Goal: Contribute content: Add original content to the website for others to see

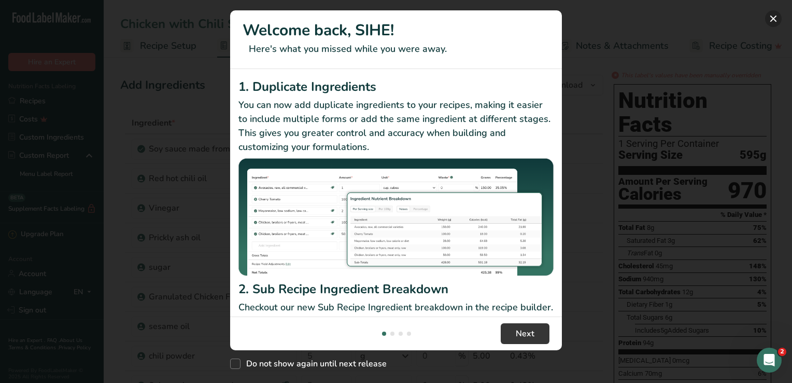
click at [772, 16] on button "New Features" at bounding box center [774, 18] width 17 height 17
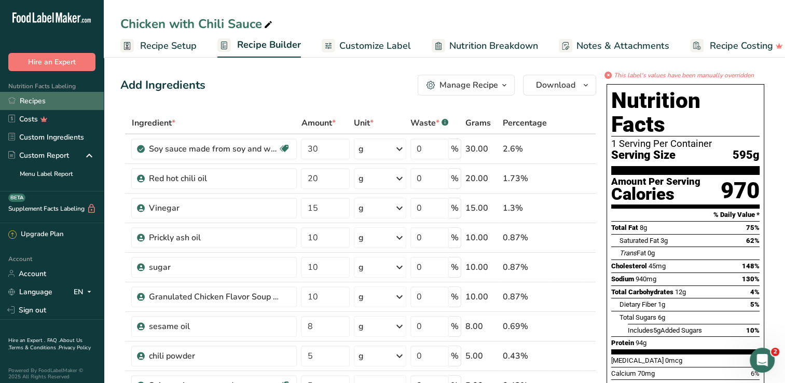
click at [61, 103] on link "Recipes" at bounding box center [52, 101] width 104 height 18
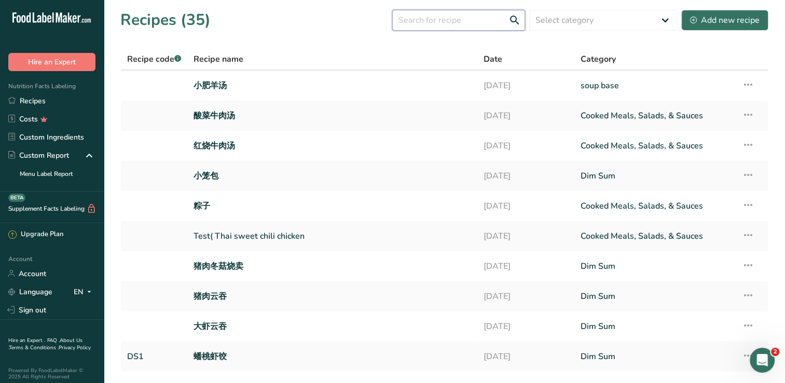
click at [477, 23] on input "text" at bounding box center [458, 20] width 133 height 21
type input "x"
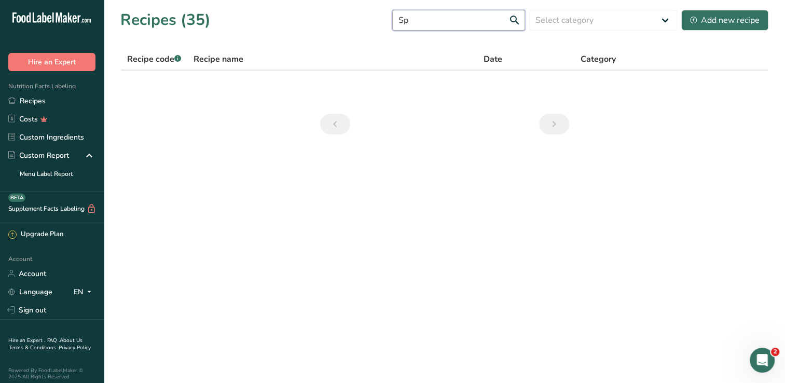
type input "S"
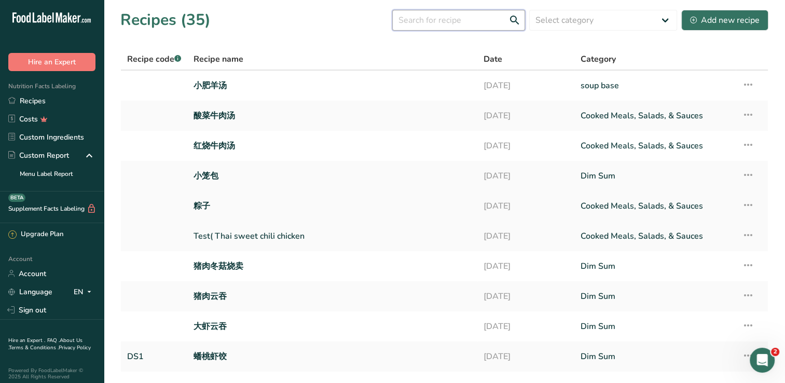
scroll to position [52, 0]
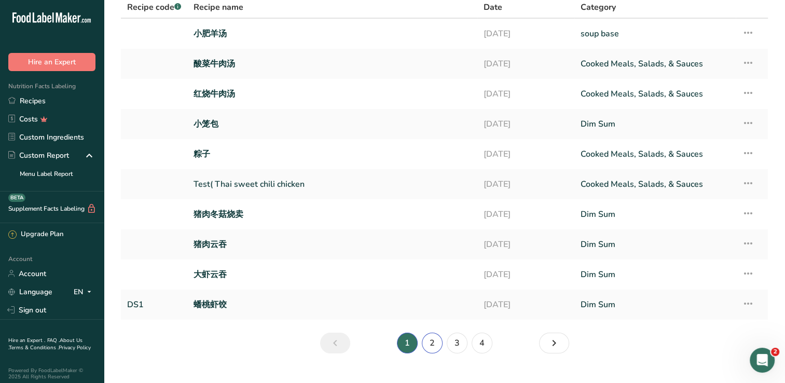
click at [430, 350] on link "2" at bounding box center [432, 342] width 21 height 21
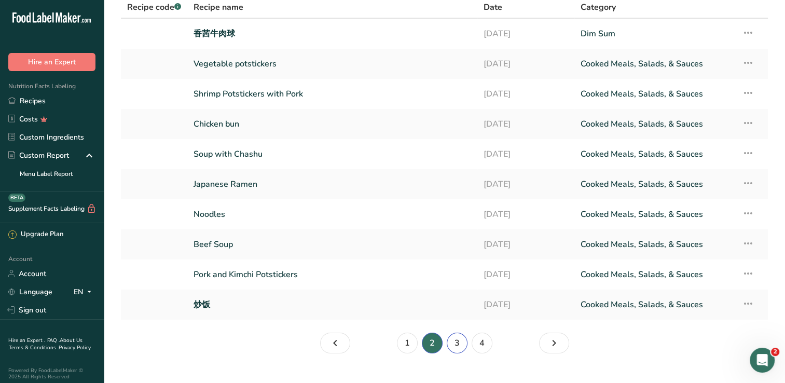
click at [460, 340] on link "3" at bounding box center [457, 342] width 21 height 21
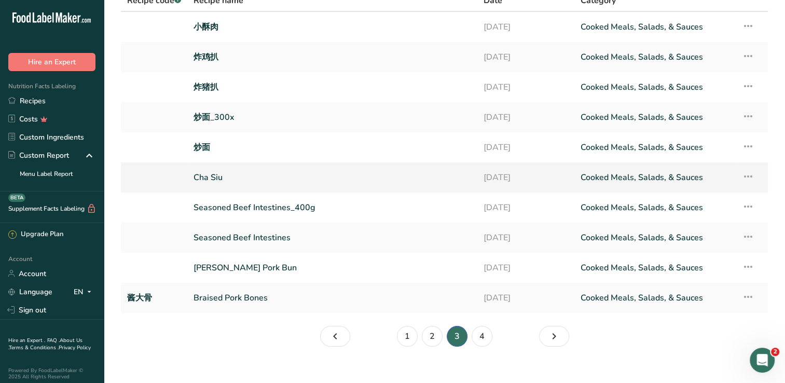
scroll to position [71, 0]
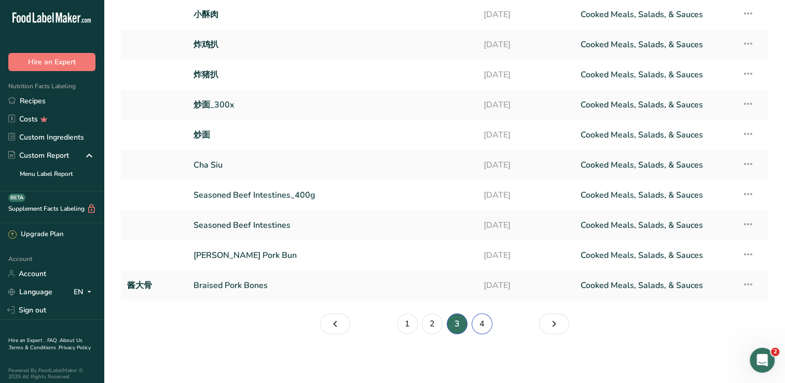
click at [479, 322] on link "4" at bounding box center [481, 323] width 21 height 21
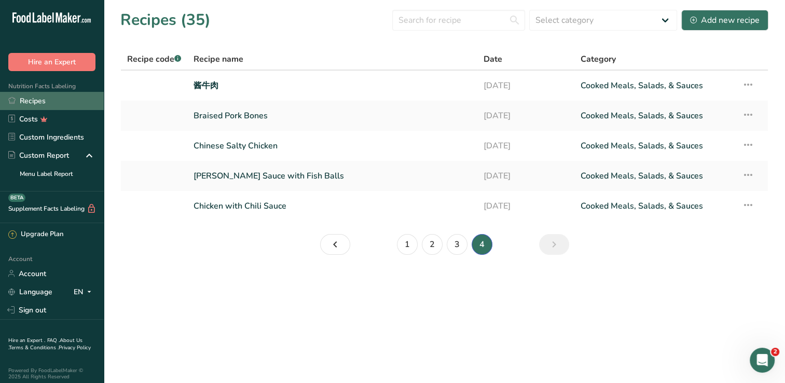
click at [64, 96] on link "Recipes" at bounding box center [52, 101] width 104 height 18
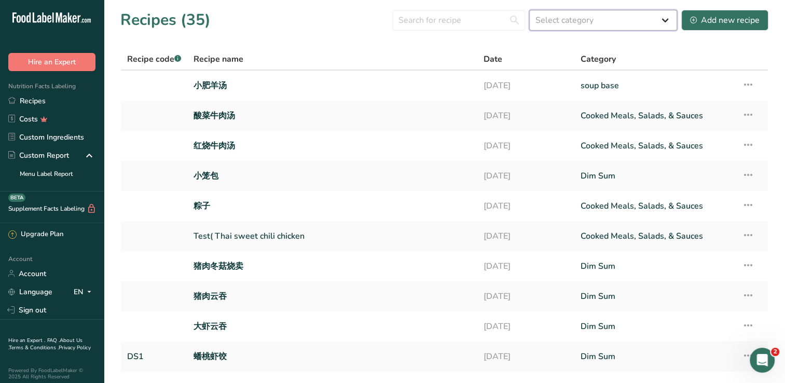
click at [561, 22] on select "Select category All Baked Goods [GEOGRAPHIC_DATA] Confectionery Cooked Meals, S…" at bounding box center [603, 20] width 148 height 21
click at [480, 21] on input "text" at bounding box center [458, 20] width 133 height 21
click at [701, 22] on div "Add new recipe" at bounding box center [724, 20] width 69 height 12
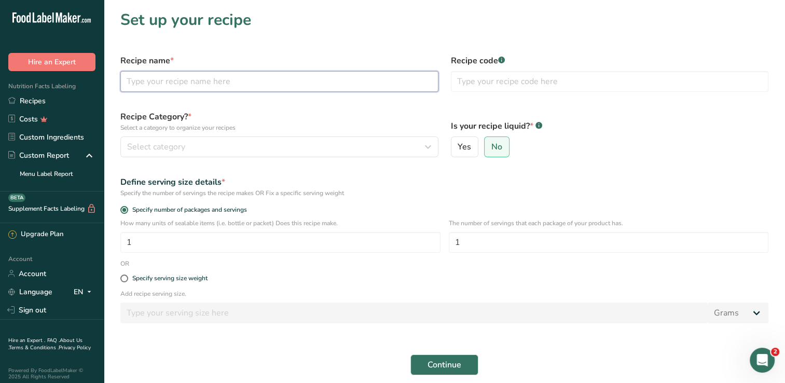
click at [216, 78] on input "text" at bounding box center [279, 81] width 318 height 21
type input "x"
type input "香辣牛肉面"
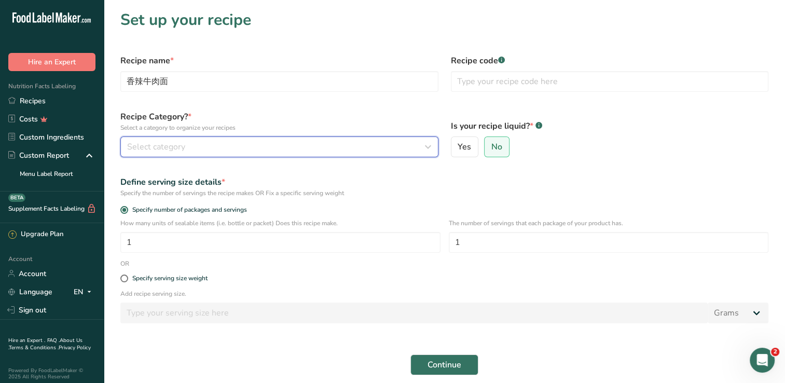
click at [242, 149] on div "Select category" at bounding box center [276, 147] width 298 height 12
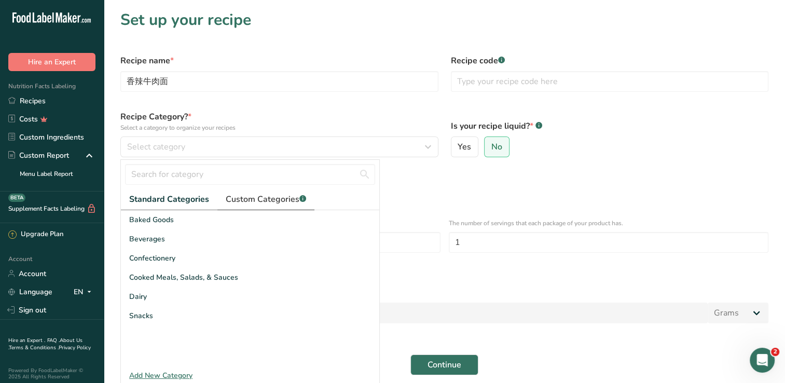
click at [266, 198] on span "Custom Categories .a-a{fill:#347362;}.b-a{fill:#fff;}" at bounding box center [266, 199] width 80 height 12
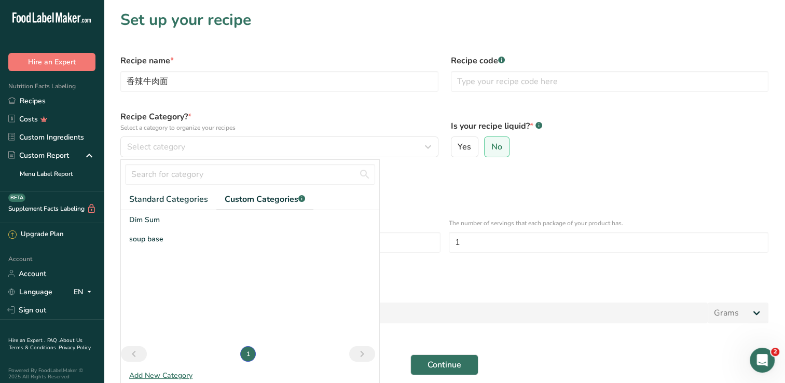
click at [168, 377] on div "Add New Category" at bounding box center [250, 375] width 258 height 11
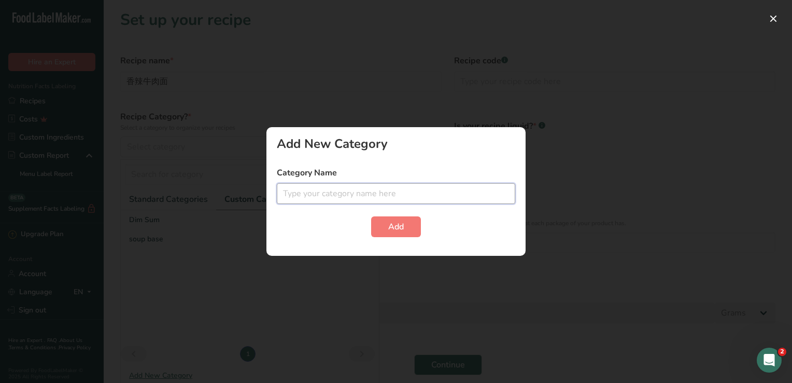
click at [338, 198] on input "text" at bounding box center [396, 193] width 239 height 21
type input "面类"
click at [407, 226] on button "Add" at bounding box center [396, 226] width 50 height 21
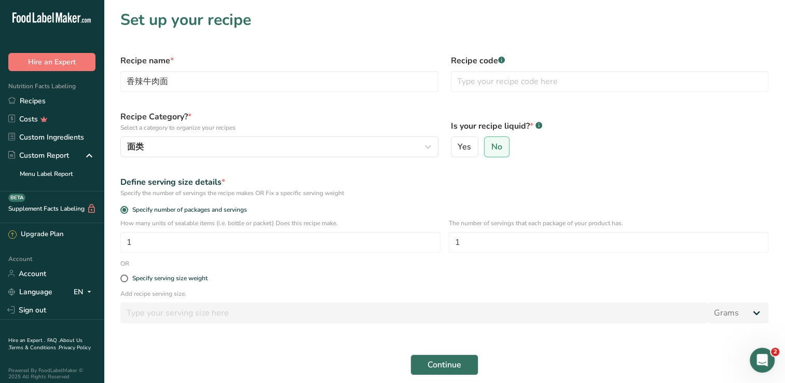
click at [201, 283] on div "Specify serving size weight" at bounding box center [444, 278] width 660 height 21
click at [162, 277] on div "Specify serving size weight" at bounding box center [169, 278] width 75 height 8
click at [127, 277] on input "Specify serving size weight" at bounding box center [123, 278] width 7 height 7
radio input "true"
radio input "false"
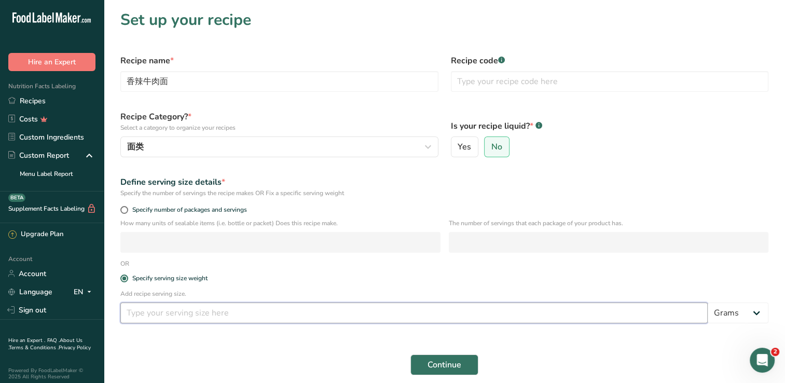
click at [191, 318] on input "number" at bounding box center [413, 312] width 587 height 21
type input "500"
click at [469, 361] on button "Continue" at bounding box center [444, 364] width 68 height 21
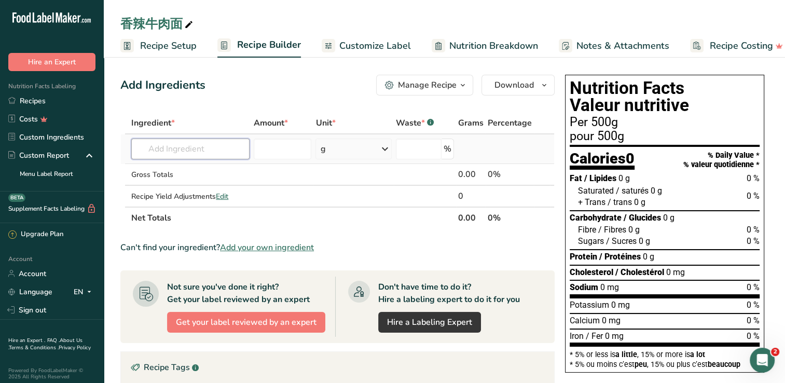
click at [208, 152] on input "text" at bounding box center [190, 148] width 118 height 21
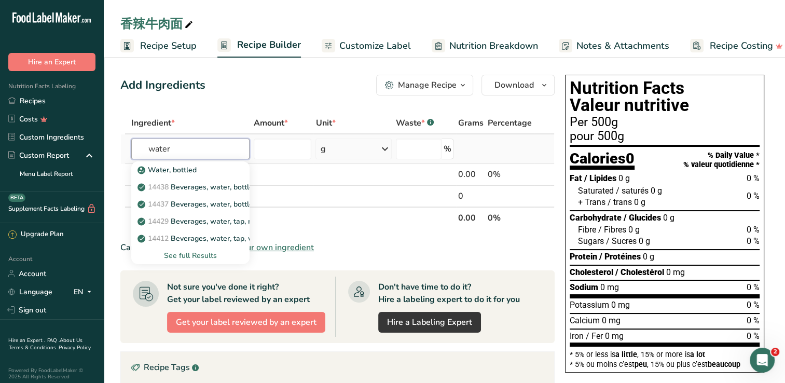
type input "water"
click at [196, 255] on div "See full Results" at bounding box center [191, 255] width 102 height 11
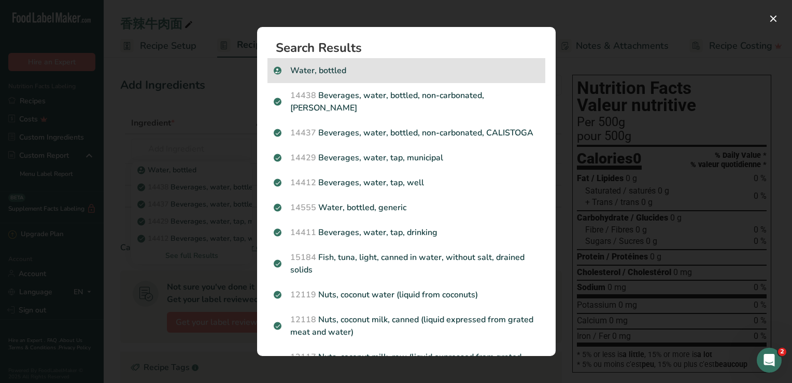
click at [373, 69] on p "Water, bottled" at bounding box center [407, 70] width 266 height 12
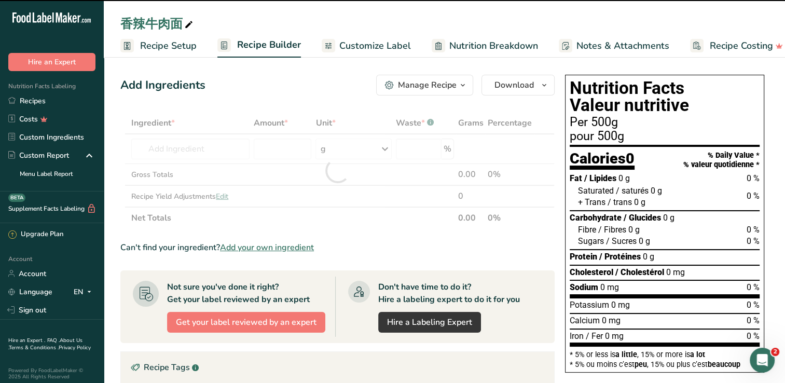
type input "0"
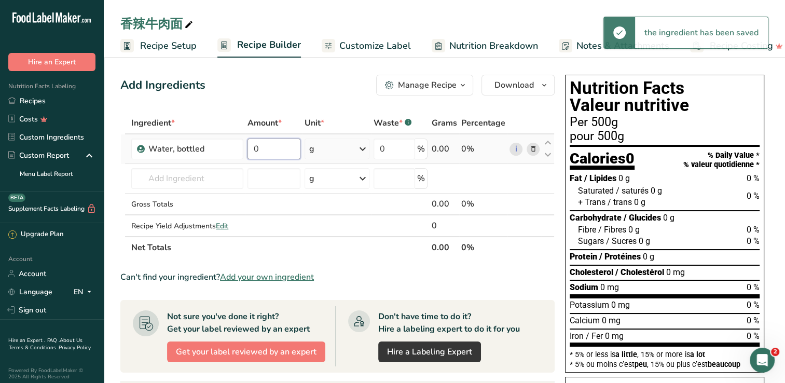
drag, startPoint x: 261, startPoint y: 151, endPoint x: 248, endPoint y: 148, distance: 13.3
click at [248, 148] on input "0" at bounding box center [273, 148] width 53 height 21
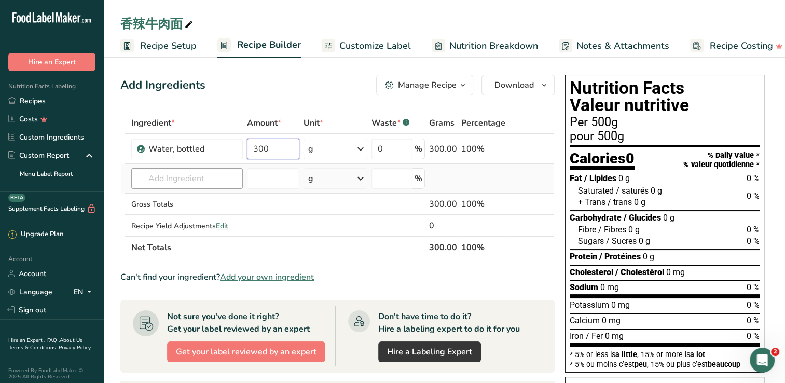
type input "300"
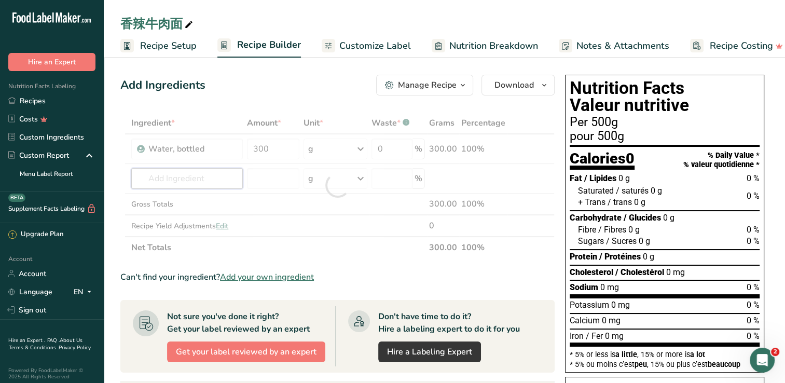
click at [209, 172] on div "Ingredient * Amount * Unit * Waste * .a-a{fill:#347362;}.b-a{fill:#fff;} Grams …" at bounding box center [337, 185] width 434 height 146
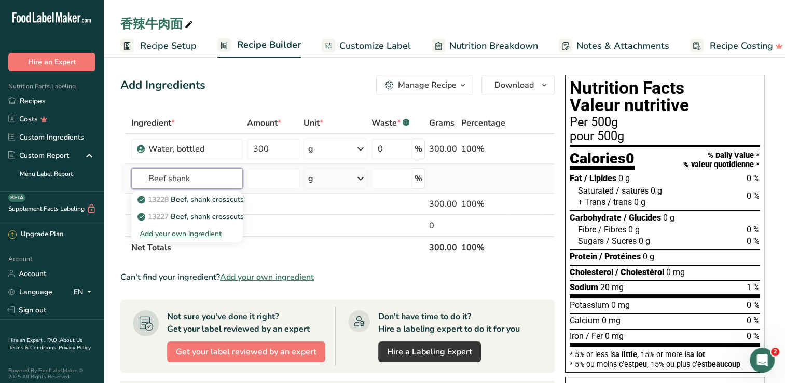
type input "Beef shank"
click at [203, 231] on div "Add your own ingredient" at bounding box center [187, 233] width 94 height 11
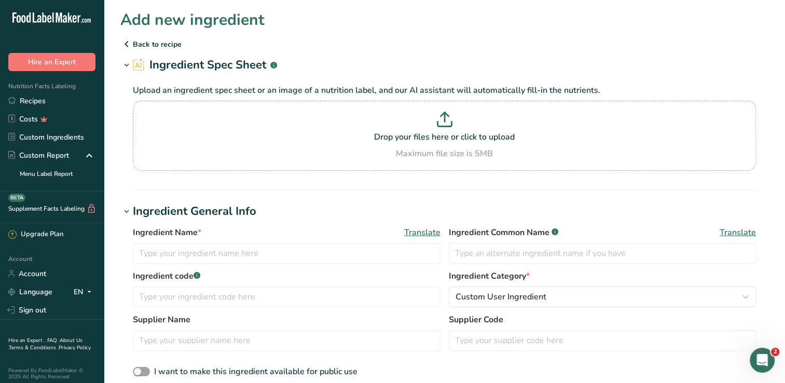
click at [158, 42] on p "Back to recipe" at bounding box center [444, 44] width 648 height 12
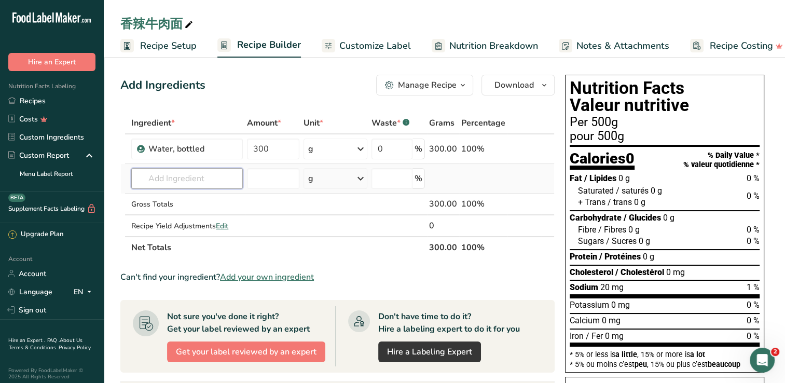
click at [156, 178] on input "text" at bounding box center [186, 178] width 111 height 21
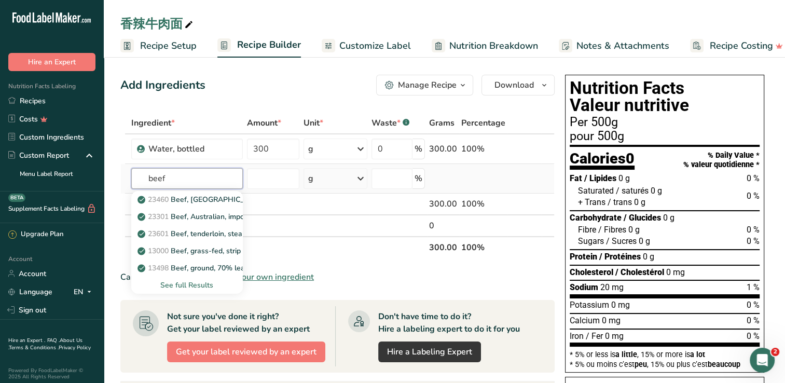
type input "beef"
click at [201, 285] on div "See full Results" at bounding box center [187, 285] width 94 height 11
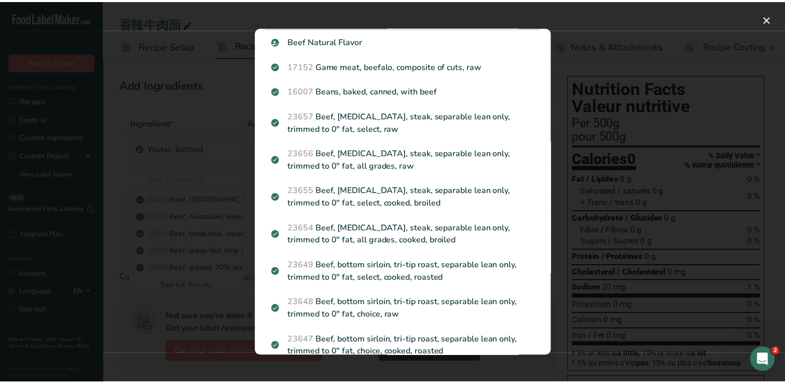
scroll to position [570, 0]
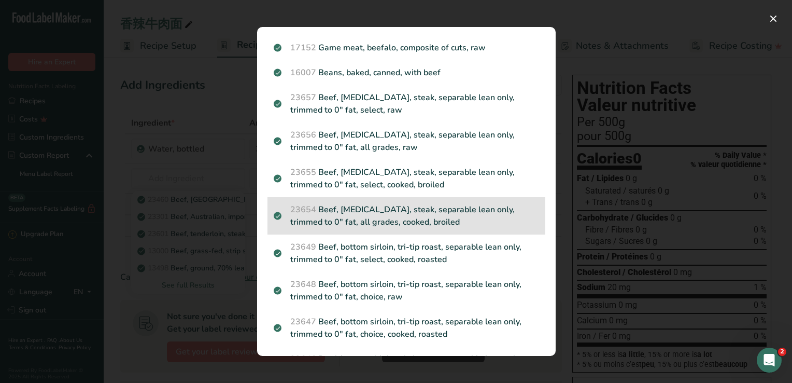
click at [460, 228] on p "23654 Beef, [MEDICAL_DATA], steak, separable lean only, trimmed to 0" fat, all …" at bounding box center [407, 215] width 266 height 25
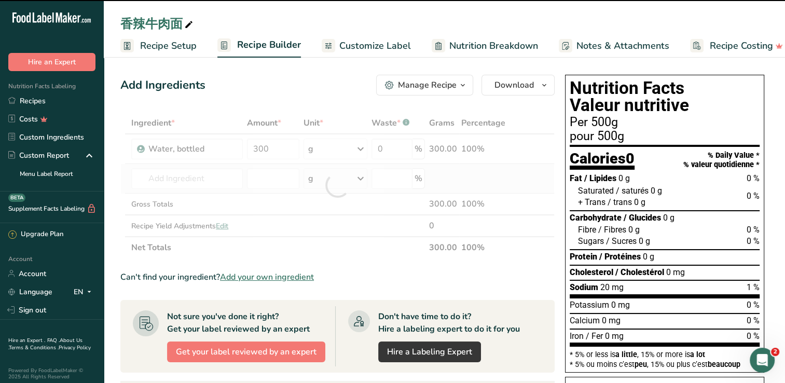
type input "0"
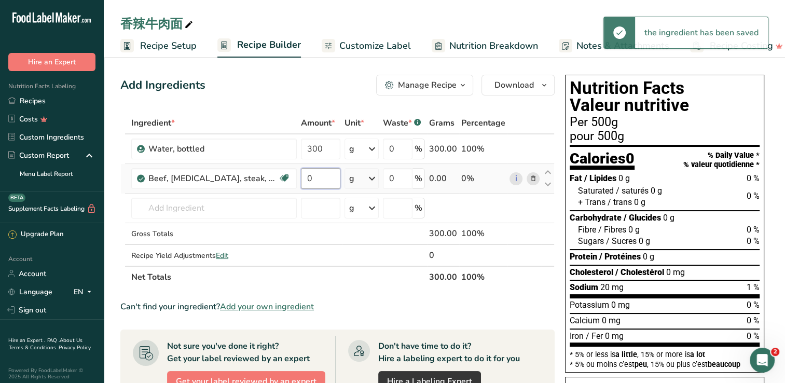
drag, startPoint x: 319, startPoint y: 180, endPoint x: 302, endPoint y: 177, distance: 17.4
click at [302, 177] on input "0" at bounding box center [320, 178] width 39 height 21
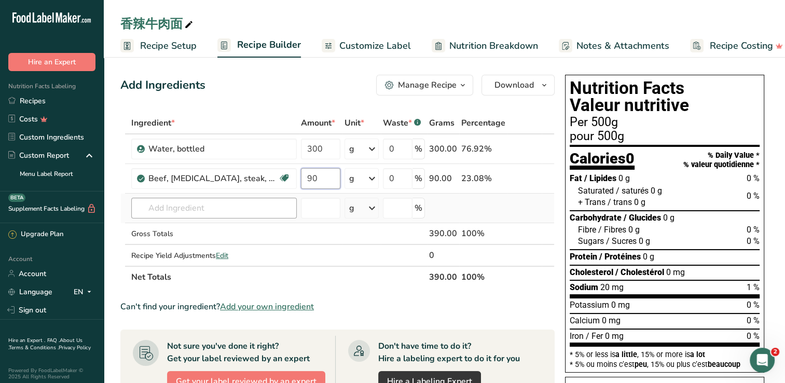
type input "90"
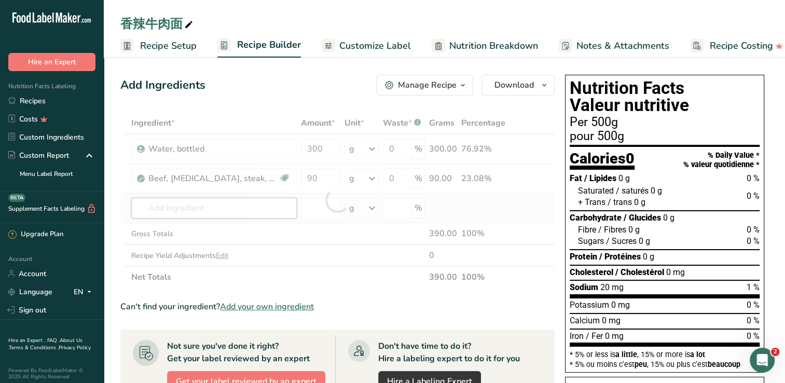
click at [235, 213] on div "Ingredient * Amount * Unit * Waste * .a-a{fill:#347362;}.b-a{fill:#fff;} Grams …" at bounding box center [337, 200] width 434 height 176
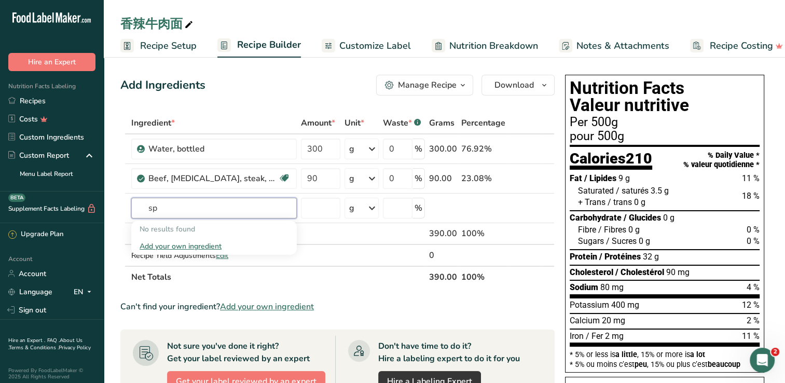
type input "s"
click at [189, 206] on input "text" at bounding box center [213, 208] width 165 height 21
type input "spicy sauce"
click at [192, 245] on div "Add your own ingredient" at bounding box center [214, 246] width 149 height 11
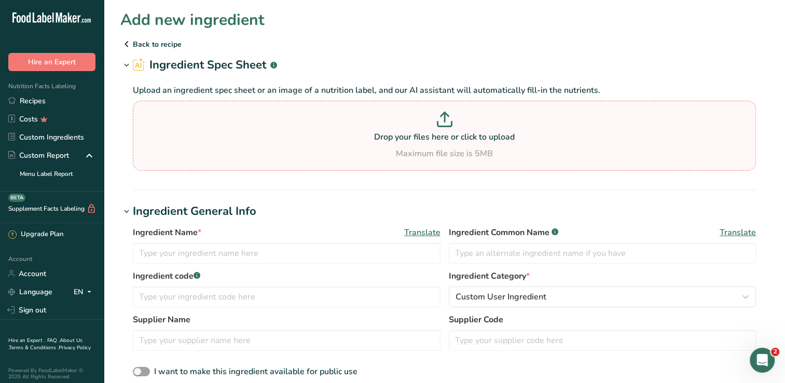
click at [438, 132] on p "Drop your files here or click to upload" at bounding box center [444, 137] width 618 height 12
click at [438, 132] on input "Drop your files here or click to upload Maximum file size is 5MB" at bounding box center [444, 136] width 623 height 70
click at [130, 49] on icon at bounding box center [126, 44] width 12 height 19
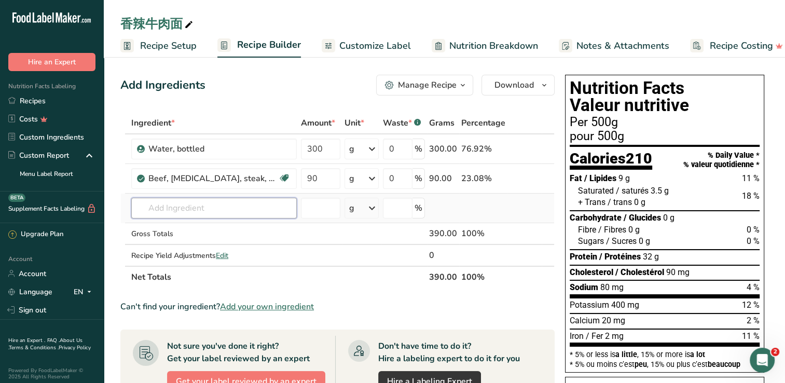
click at [191, 212] on input "text" at bounding box center [213, 208] width 165 height 21
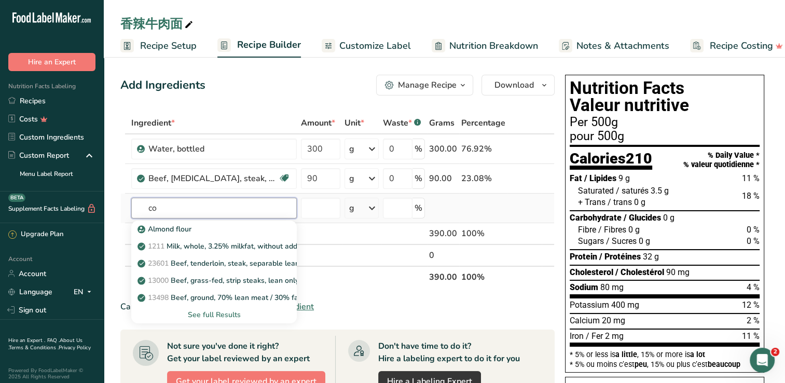
type input "c"
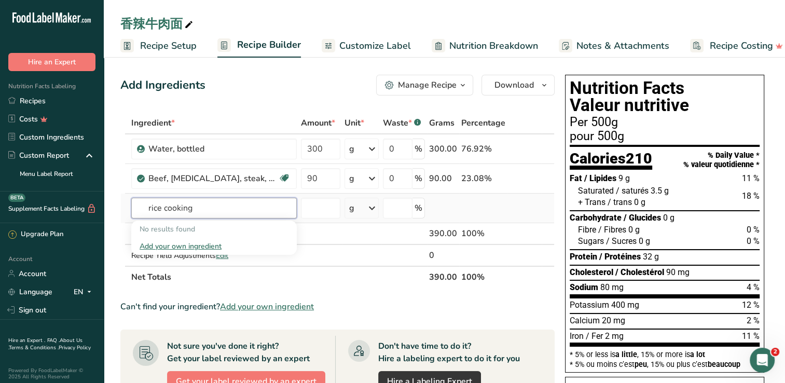
type input "rice cooking"
click at [202, 247] on div "Add your own ingredient" at bounding box center [214, 246] width 149 height 11
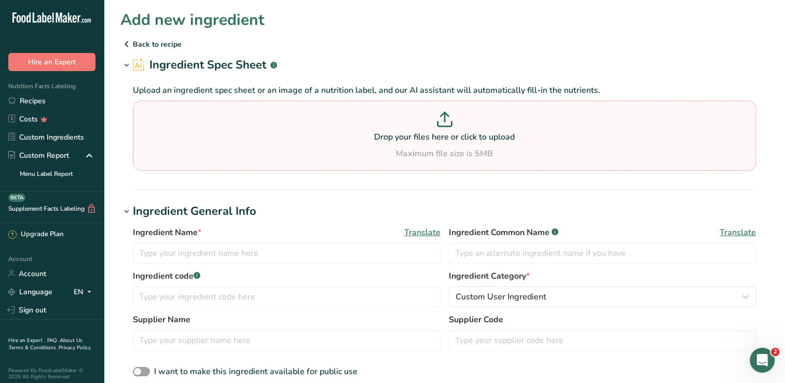
click at [455, 138] on p "Drop your files here or click to upload" at bounding box center [444, 137] width 618 height 12
click at [455, 138] on input "Drop your files here or click to upload Maximum file size is 5MB" at bounding box center [444, 136] width 623 height 70
type input "C:\fakepath\米酒1.jpg"
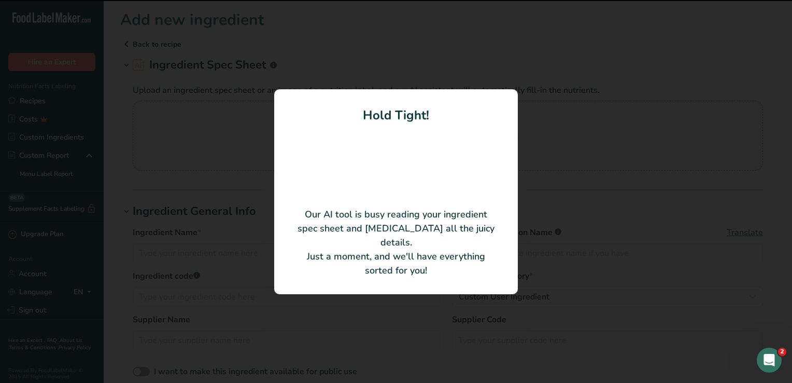
type input "Rice Cooking Wine"
type input "QI JI TRADING"
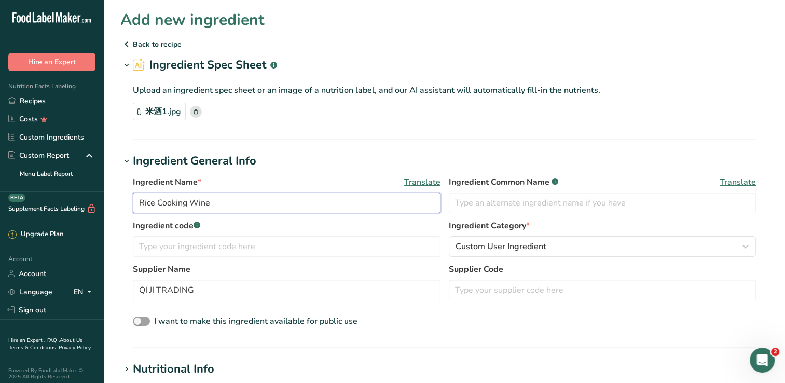
drag, startPoint x: 228, startPoint y: 202, endPoint x: 137, endPoint y: 198, distance: 91.4
click at [137, 198] on input "Rice Cooking Wine" at bounding box center [287, 202] width 308 height 21
click at [474, 201] on input "text" at bounding box center [603, 202] width 308 height 21
paste input "Rice Cooking Wine"
type input "Rice Cooking Wine"
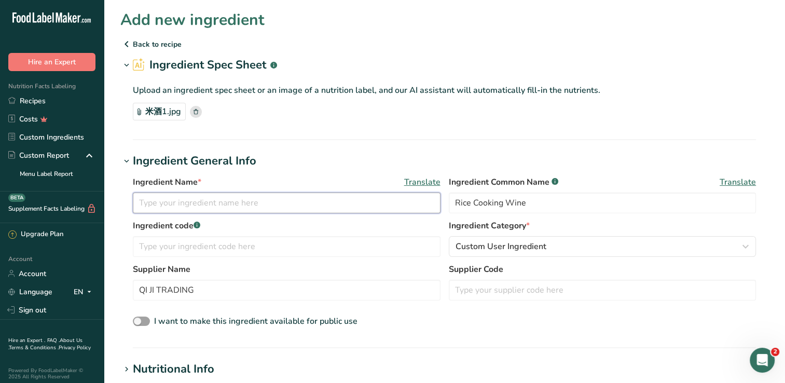
click at [257, 206] on input "text" at bounding box center [287, 202] width 308 height 21
type input "g"
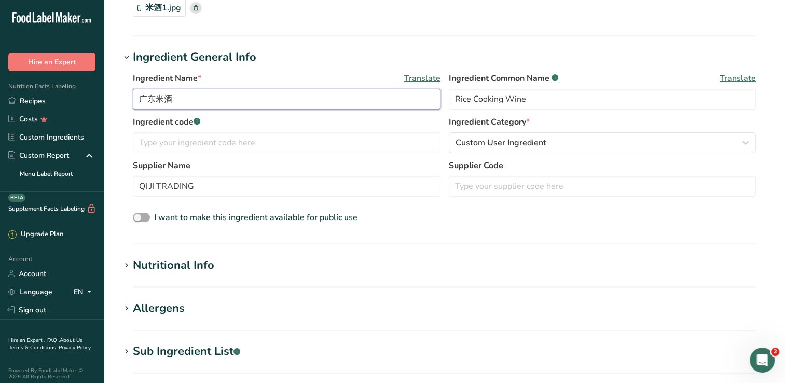
scroll to position [156, 0]
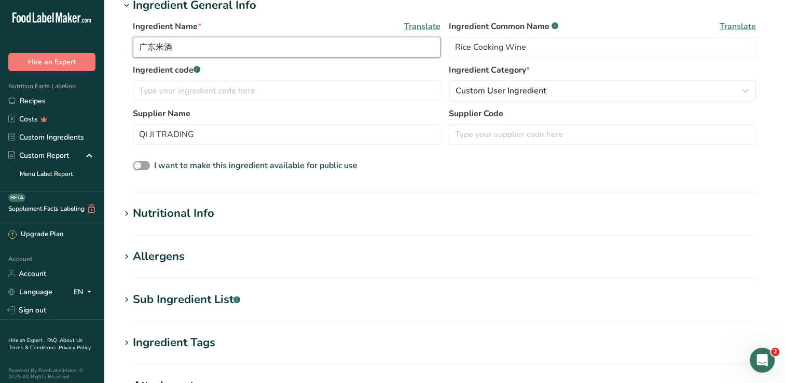
type input "广东米酒"
click at [259, 216] on h1 "Nutritional Info" at bounding box center [444, 213] width 648 height 17
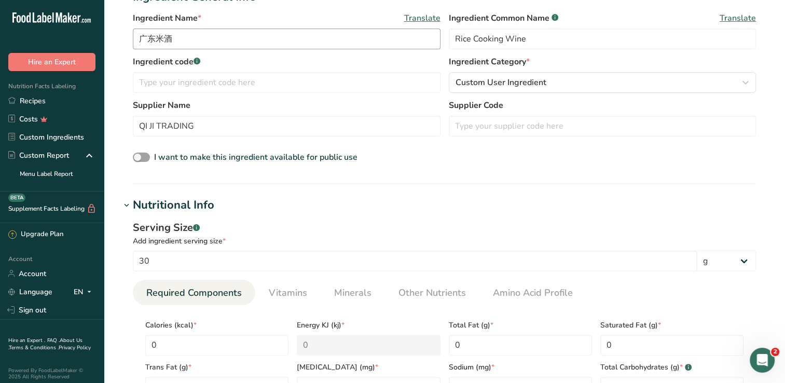
scroll to position [0, 0]
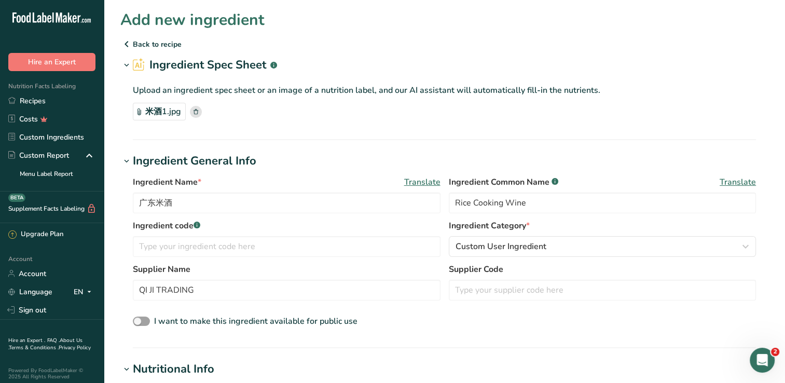
click at [197, 109] on icon at bounding box center [195, 111] width 5 height 5
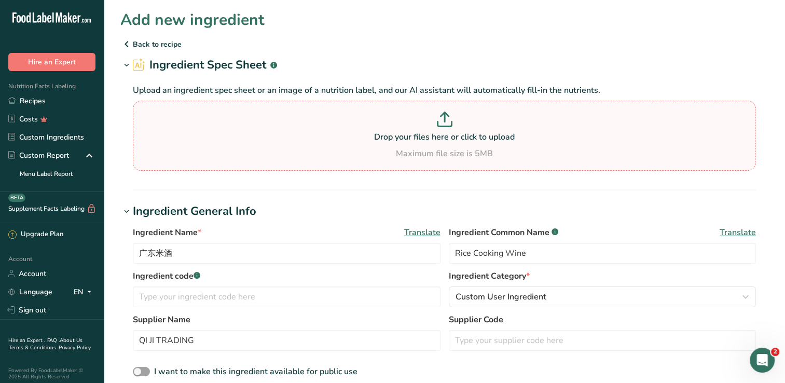
click at [415, 138] on p "Drop your files here or click to upload" at bounding box center [444, 137] width 618 height 12
click at [415, 138] on input "Drop your files here or click to upload Maximum file size is 5MB" at bounding box center [444, 136] width 623 height 70
type input "C:\fakepath\米酒1.jpg"
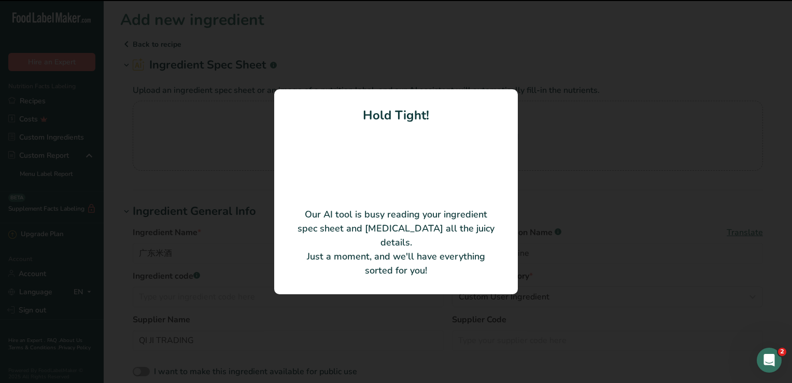
type input "Rice Cooking Wine"
type input "300"
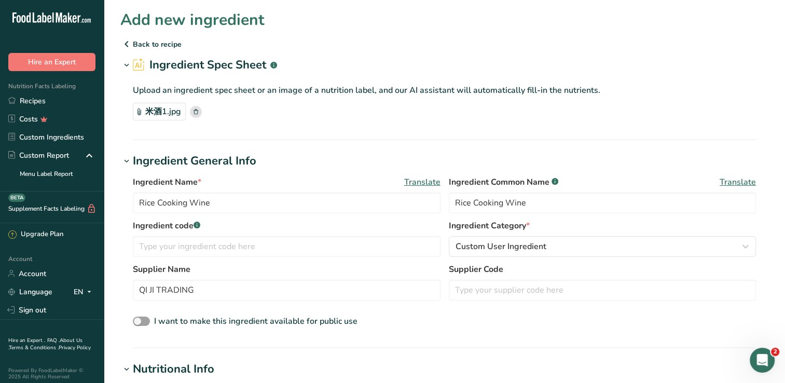
click at [193, 113] on icon at bounding box center [195, 111] width 5 height 5
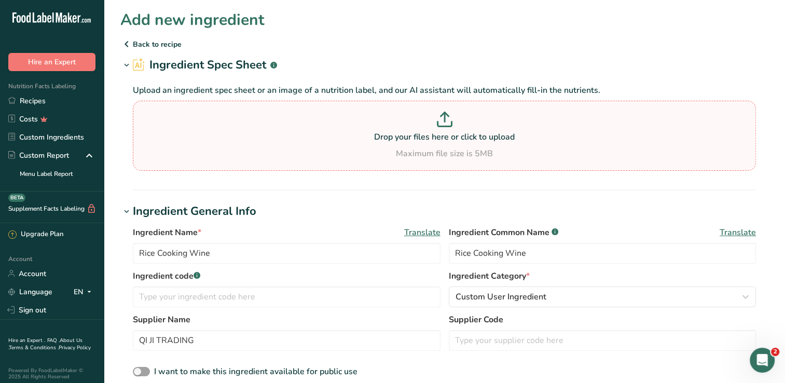
click at [439, 127] on p at bounding box center [444, 121] width 618 height 19
click at [439, 127] on input "Drop your files here or click to upload Maximum file size is 5MB" at bounding box center [444, 136] width 623 height 70
type input "C:\fakepath\IMG_1770.JPEG"
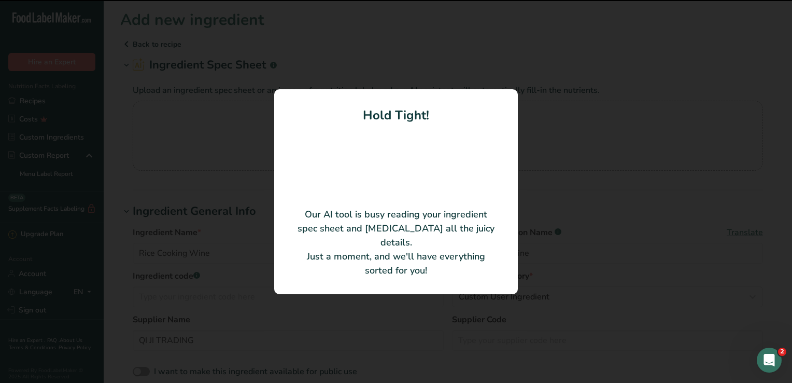
type input "Shaoxing Cooking Wine"
type input "50"
type input "54"
type KJ "225.94"
type Fat "0.5"
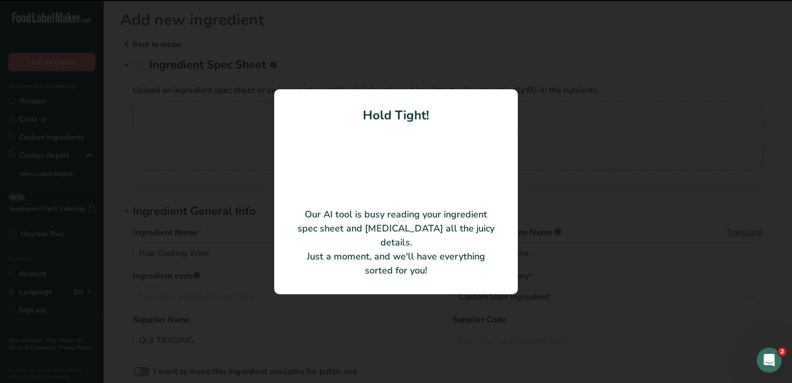
type input "5"
type input "133"
type input "0.2"
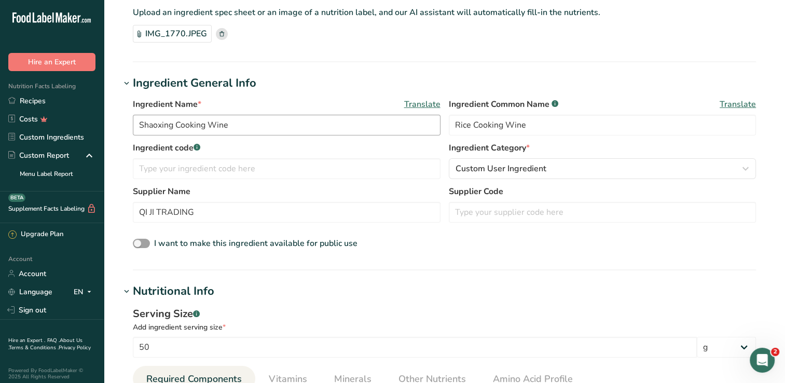
scroll to position [104, 0]
